Goal: Task Accomplishment & Management: Manage account settings

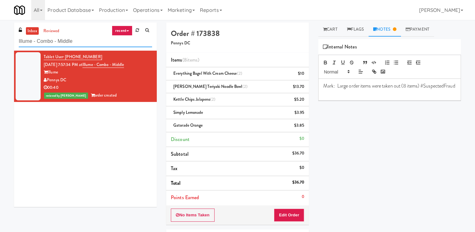
click at [63, 43] on input "Illume - Combo - Middle" at bounding box center [85, 42] width 133 height 12
paste input "[PERSON_NAME] - Cooler - Left"
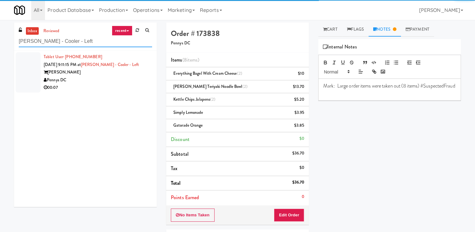
type input "[PERSON_NAME] - Cooler - Left"
click at [111, 75] on div "Vela" at bounding box center [98, 72] width 108 height 8
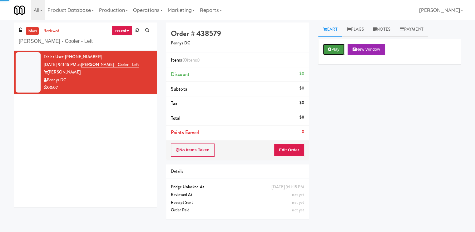
click at [337, 54] on button "Play" at bounding box center [334, 49] width 22 height 11
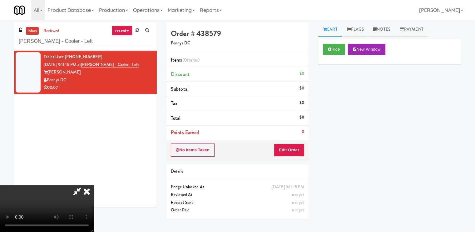
click at [94, 185] on video at bounding box center [47, 208] width 94 height 47
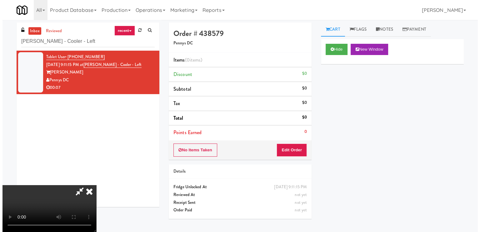
scroll to position [62, 0]
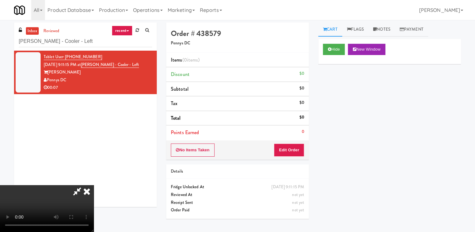
click at [94, 185] on video at bounding box center [47, 208] width 94 height 47
click at [296, 146] on button "Edit Order" at bounding box center [289, 149] width 30 height 13
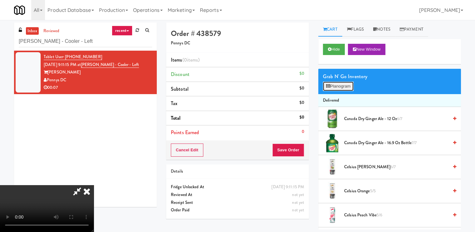
click at [331, 85] on button "Planogram" at bounding box center [338, 86] width 31 height 9
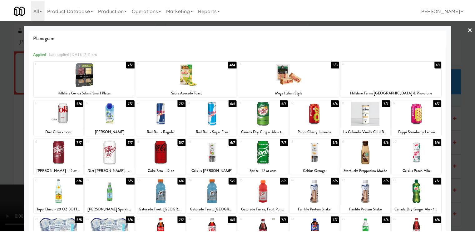
scroll to position [75, 0]
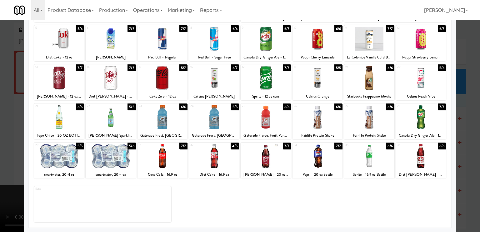
drag, startPoint x: 62, startPoint y: 159, endPoint x: 94, endPoint y: 159, distance: 31.2
click at [63, 158] on div at bounding box center [59, 156] width 50 height 24
drag, startPoint x: 114, startPoint y: 159, endPoint x: 36, endPoint y: 160, distance: 77.4
click at [114, 159] on div at bounding box center [111, 156] width 50 height 24
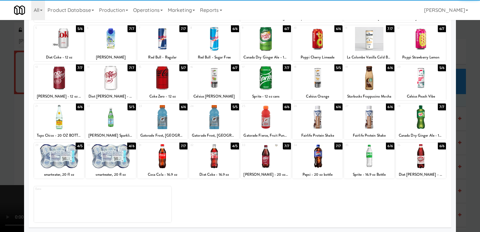
click at [0, 147] on div at bounding box center [240, 116] width 480 height 232
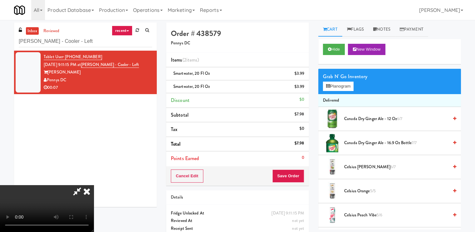
scroll to position [84, 0]
click at [94, 185] on video at bounding box center [47, 208] width 94 height 47
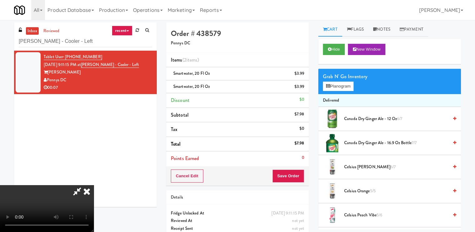
click at [94, 185] on video at bounding box center [47, 208] width 94 height 47
click at [325, 86] on button "Planogram" at bounding box center [338, 86] width 31 height 9
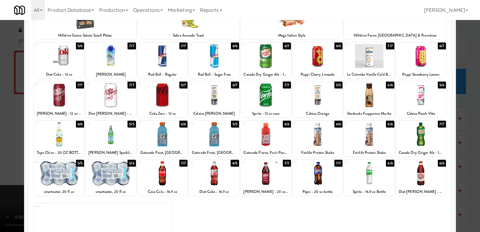
scroll to position [62, 0]
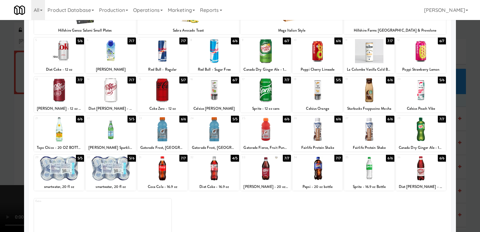
drag, startPoint x: 51, startPoint y: 172, endPoint x: 57, endPoint y: 168, distance: 7.3
click at [51, 171] on div at bounding box center [59, 168] width 50 height 24
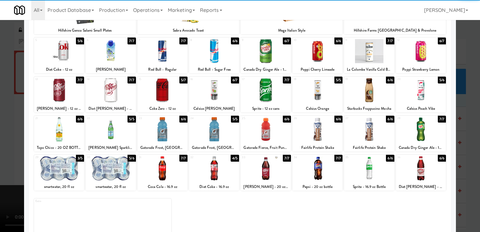
drag, startPoint x: 111, startPoint y: 165, endPoint x: 161, endPoint y: 155, distance: 50.8
click at [112, 165] on div at bounding box center [111, 168] width 50 height 24
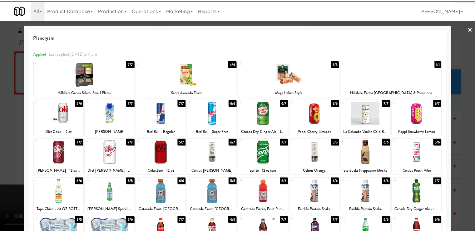
scroll to position [0, 0]
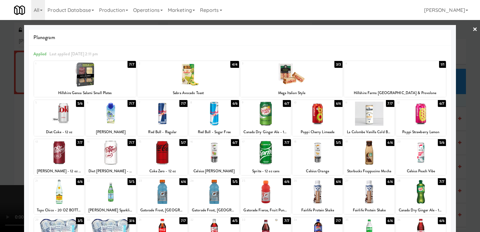
drag, startPoint x: 471, startPoint y: 30, endPoint x: 386, endPoint y: 45, distance: 86.1
click at [472, 30] on link "×" at bounding box center [474, 29] width 5 height 19
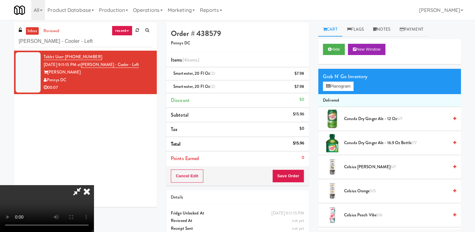
click at [94, 185] on icon at bounding box center [87, 191] width 14 height 12
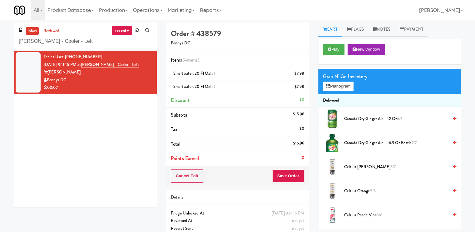
click at [280, 184] on div "Cancel Edit Save Order" at bounding box center [237, 175] width 143 height 19
click at [285, 174] on button "Save Order" at bounding box center [288, 175] width 32 height 13
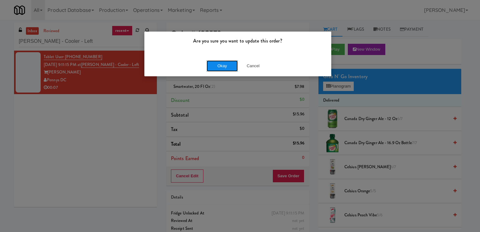
click at [213, 66] on button "Okay" at bounding box center [221, 65] width 31 height 11
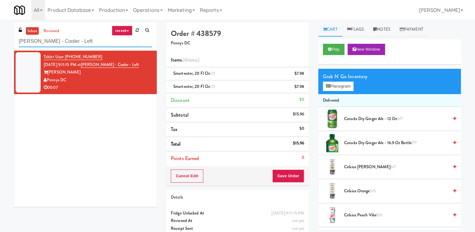
click at [71, 39] on input "Vela - Cooler - Left" at bounding box center [85, 42] width 133 height 12
paste input "1001 State - Left - Fridge"
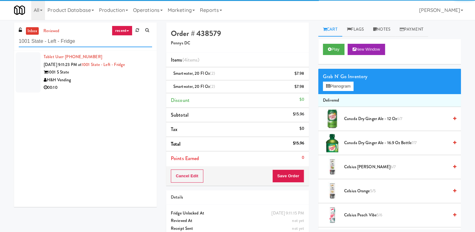
type input "1001 State - Left - Fridge"
click at [92, 77] on div "H&H Vending" at bounding box center [98, 80] width 108 height 8
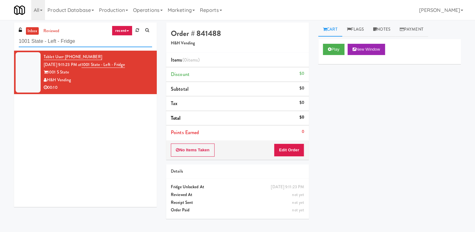
click at [57, 47] on input "1001 State - Left - Fridge" at bounding box center [85, 42] width 133 height 12
paste input "Rowan - Ambient - Right"
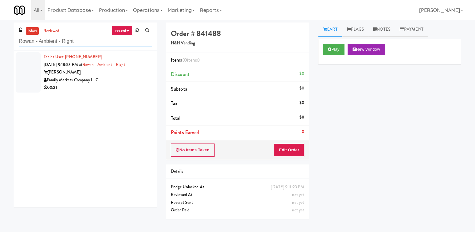
type input "Rowan - Ambient - Right"
click at [126, 73] on div "Rowan" at bounding box center [98, 72] width 108 height 8
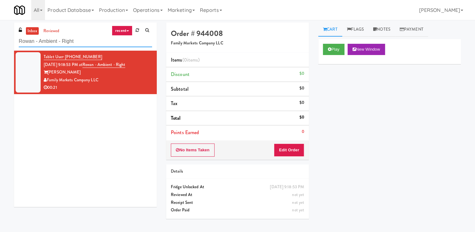
click at [46, 41] on input "Rowan - Ambient - Right" at bounding box center [85, 42] width 133 height 12
paste input "Midtown205 - Food and Snacks"
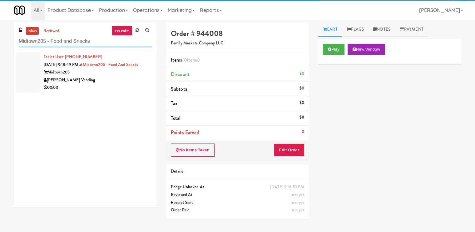
type input "Midtown205 - Food and Snacks"
click at [99, 74] on div "Midtown205" at bounding box center [98, 72] width 108 height 8
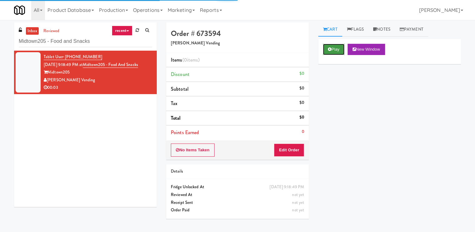
click at [337, 45] on button "Play" at bounding box center [334, 49] width 22 height 11
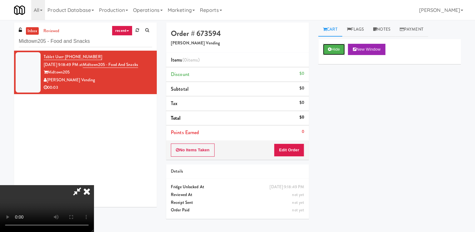
scroll to position [21, 0]
click at [94, 185] on video at bounding box center [47, 208] width 94 height 47
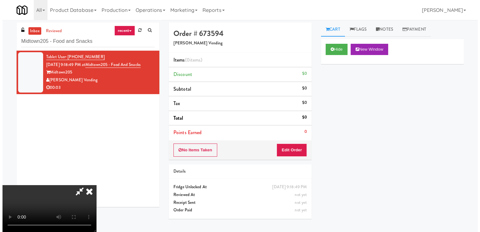
scroll to position [84, 0]
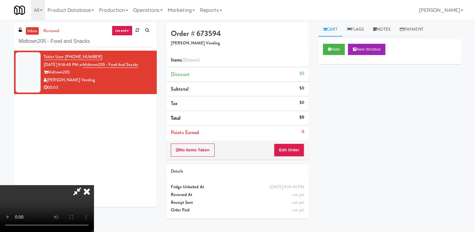
click at [94, 185] on video at bounding box center [47, 208] width 94 height 47
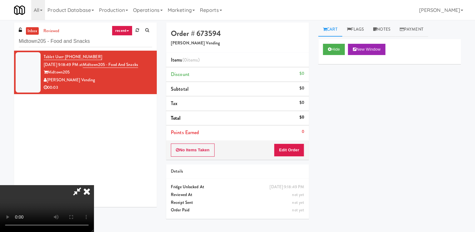
click at [94, 185] on video at bounding box center [47, 208] width 94 height 47
click at [292, 147] on button "Edit Order" at bounding box center [289, 149] width 30 height 13
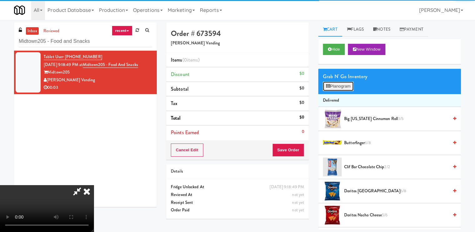
click at [342, 84] on button "Planogram" at bounding box center [338, 86] width 31 height 9
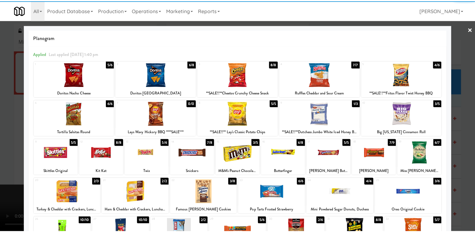
scroll to position [75, 0]
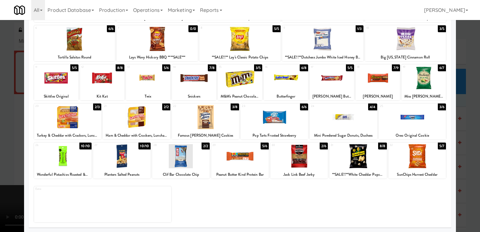
click at [205, 118] on div at bounding box center [205, 117] width 67 height 24
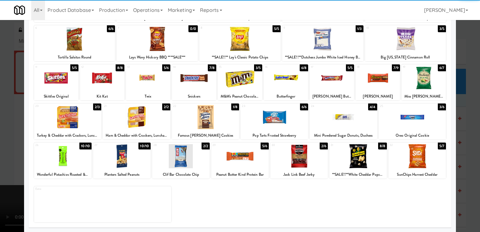
click at [0, 114] on div at bounding box center [240, 116] width 480 height 232
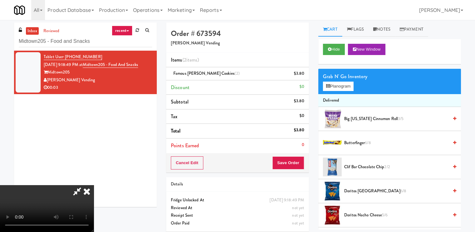
scroll to position [21, 0]
click at [94, 185] on video at bounding box center [47, 208] width 94 height 47
click at [298, 163] on button "Save Order" at bounding box center [288, 162] width 32 height 13
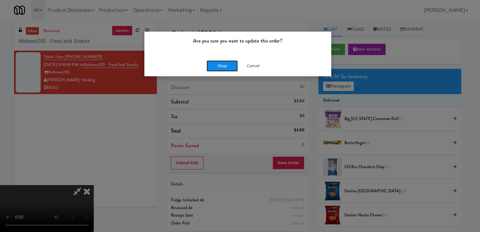
click at [231, 62] on button "Okay" at bounding box center [221, 65] width 31 height 11
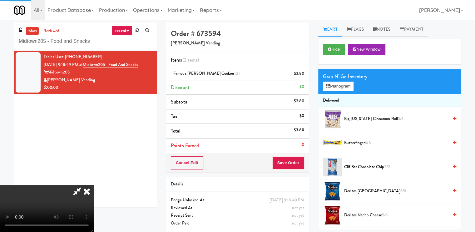
scroll to position [0, 0]
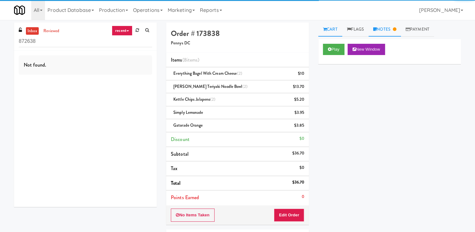
click at [396, 30] on icon at bounding box center [394, 29] width 3 height 4
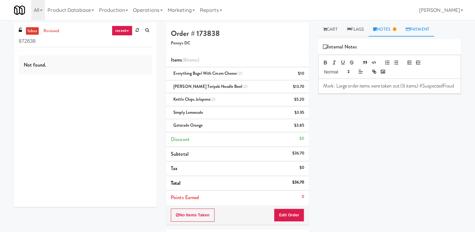
click at [414, 27] on link "Payment" at bounding box center [417, 29] width 33 height 14
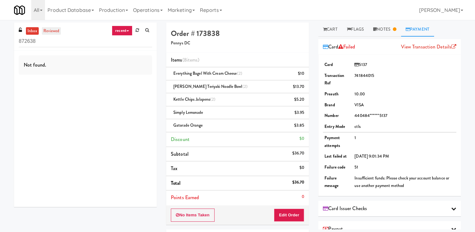
click at [52, 33] on link "reviewed" at bounding box center [51, 31] width 19 height 8
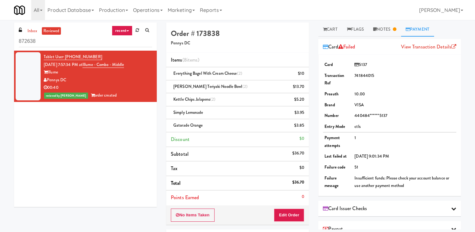
click at [109, 74] on div "Illume" at bounding box center [98, 72] width 108 height 8
drag, startPoint x: 76, startPoint y: 80, endPoint x: 47, endPoint y: 79, distance: 28.4
click at [47, 80] on div "Pennys DC" at bounding box center [98, 80] width 108 height 8
copy div "Pennys DC"
drag, startPoint x: 125, startPoint y: 63, endPoint x: 93, endPoint y: 66, distance: 32.3
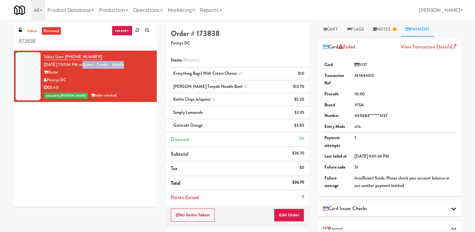
click at [93, 66] on div "Tablet User · (310) 873-7733 [DATE] 7:57:34 PM at Illume - Combo - Middle Illum…" at bounding box center [98, 76] width 108 height 46
copy link "Illume - Combo - Middle"
drag, startPoint x: 102, startPoint y: 56, endPoint x: 65, endPoint y: 57, distance: 36.9
click at [65, 57] on div "Tablet User · (310) 873-7733 [DATE] 7:57:34 PM at Illume - Combo - Middle Illum…" at bounding box center [98, 76] width 108 height 46
copy span "[PHONE_NUMBER]"
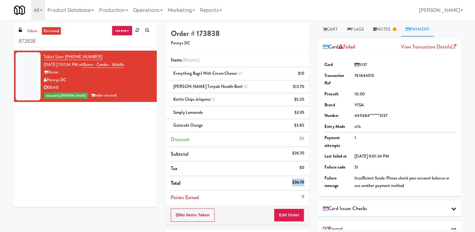
drag, startPoint x: 291, startPoint y: 179, endPoint x: 304, endPoint y: 181, distance: 12.9
click at [304, 181] on li "Total $36.70" at bounding box center [237, 183] width 143 height 15
copy li "$36.70"
click at [359, 31] on link "Flags" at bounding box center [355, 29] width 27 height 14
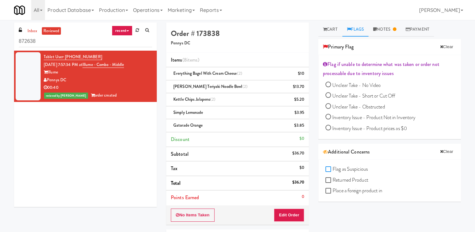
click at [330, 167] on input "Flag as Suspicious" at bounding box center [328, 169] width 7 height 5
checkbox input "true"
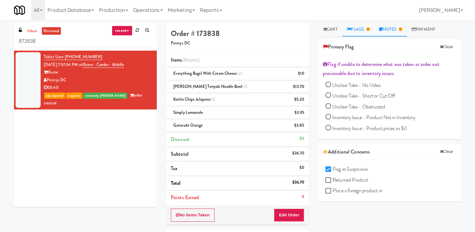
click at [387, 25] on link "Notes" at bounding box center [390, 29] width 32 height 14
